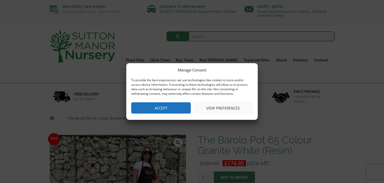
click at [145, 112] on button "Accept" at bounding box center [161, 107] width 60 height 11
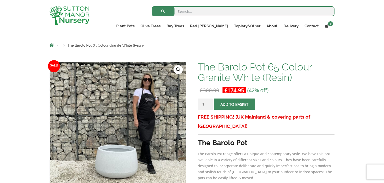
scroll to position [53, 0]
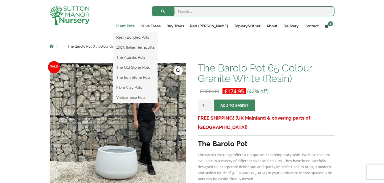
click at [138, 24] on link "Plant Pots" at bounding box center [125, 26] width 24 height 7
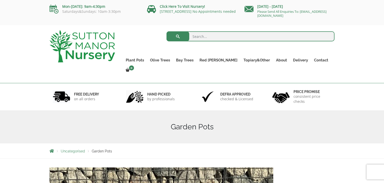
click at [198, 35] on input "search" at bounding box center [251, 36] width 168 height 10
type input "white xtra largeplanters"
click at [167, 31] on button "submit" at bounding box center [178, 36] width 23 height 10
